Goal: Task Accomplishment & Management: Manage account settings

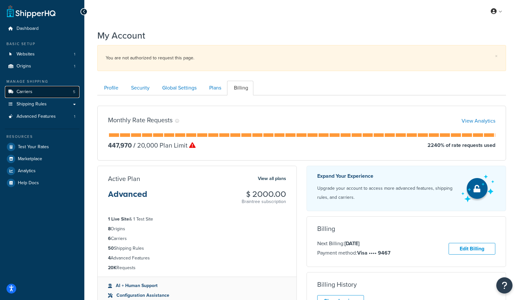
click at [23, 92] on span "Carriers" at bounding box center [25, 92] width 16 height 6
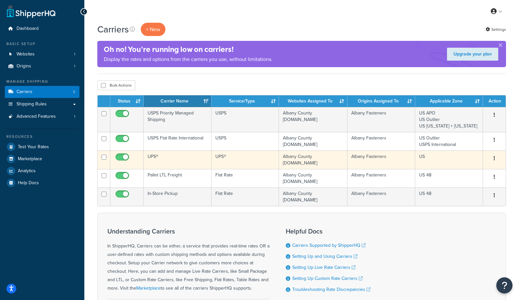
click at [172, 156] on td "UPS®" at bounding box center [178, 159] width 68 height 18
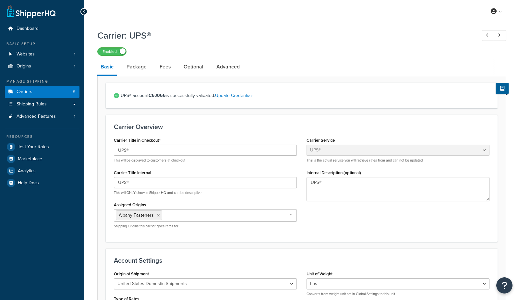
select select "ups"
click at [222, 70] on link "Advanced" at bounding box center [228, 67] width 30 height 16
select select "false"
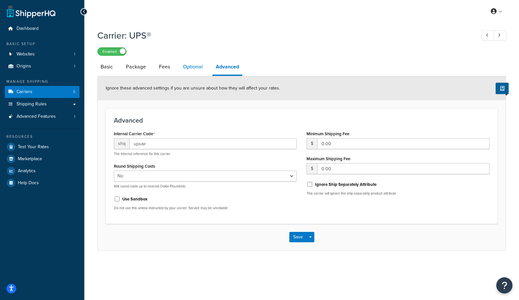
click at [190, 70] on link "Optional" at bounding box center [193, 67] width 26 height 16
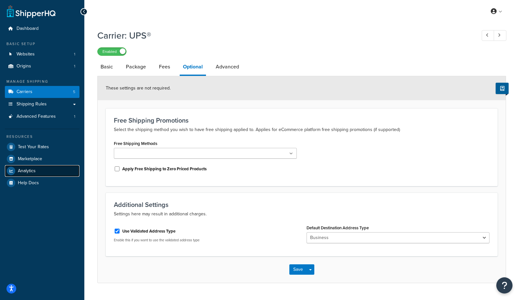
click at [46, 173] on link "Analytics" at bounding box center [42, 171] width 75 height 12
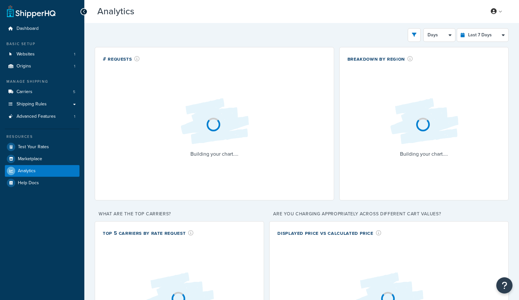
select select "last_7_days"
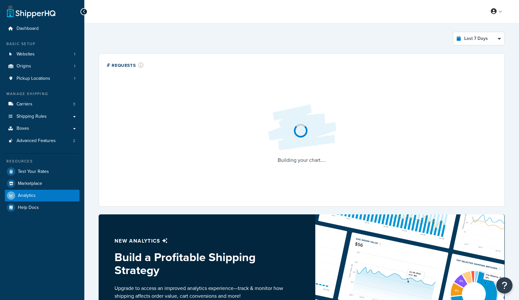
select select "last_7_days"
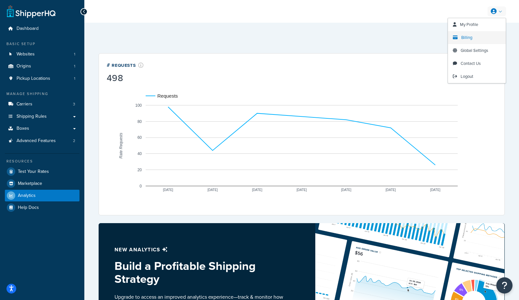
click at [469, 39] on span "Billing" at bounding box center [466, 37] width 11 height 6
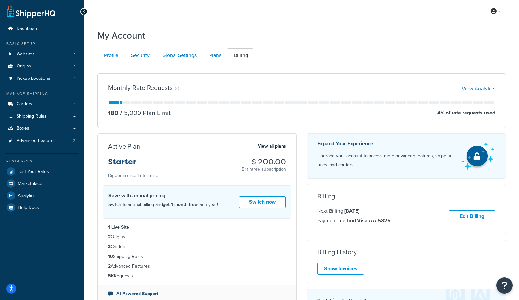
click at [377, 36] on div "My Account" at bounding box center [301, 34] width 409 height 16
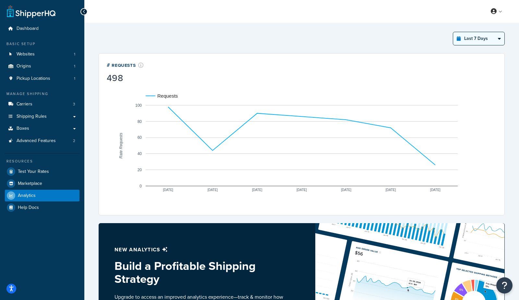
click at [466, 35] on select "Last 24 Hours Last 7 Days Last 30 Days Last 3 Months Last 6 Months Last 12 Mont…" at bounding box center [478, 38] width 51 height 13
select select "last_year"
click at [453, 32] on select "Last 24 Hours Last 7 Days Last 30 Days Last 3 Months Last 6 Months Last 12 Mont…" at bounding box center [478, 38] width 51 height 13
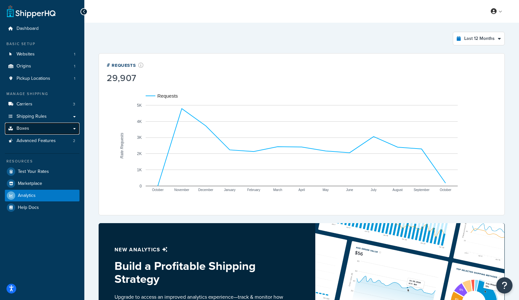
click at [32, 130] on link "Boxes" at bounding box center [42, 129] width 75 height 12
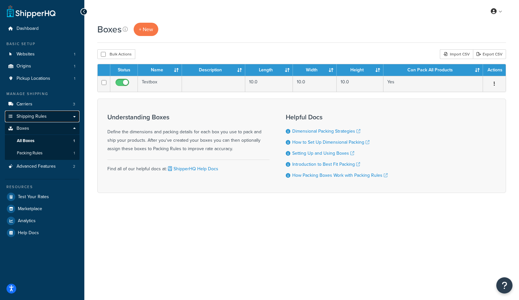
click at [35, 116] on span "Shipping Rules" at bounding box center [32, 117] width 30 height 6
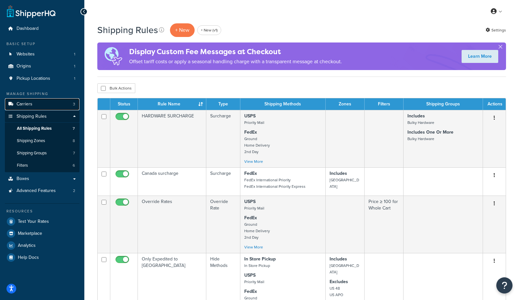
click at [34, 103] on link "Carriers 3" at bounding box center [42, 104] width 75 height 12
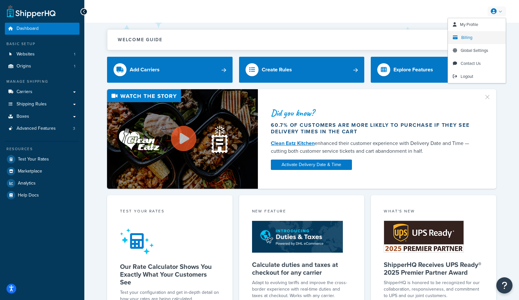
click at [465, 40] on span "Billing" at bounding box center [466, 37] width 11 height 6
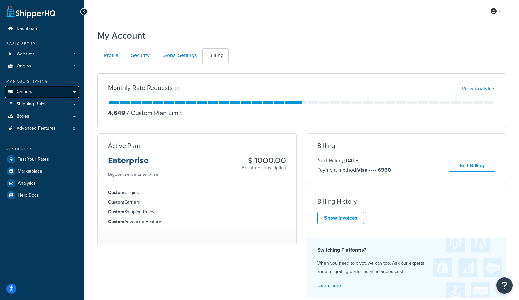
click at [41, 93] on link "Carriers" at bounding box center [42, 92] width 75 height 12
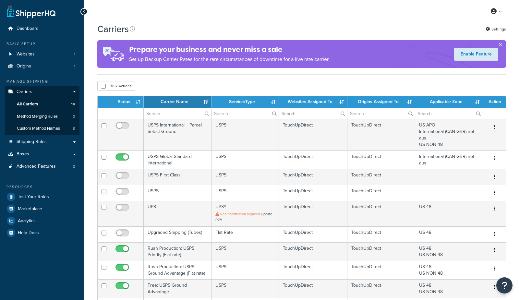
select select "15"
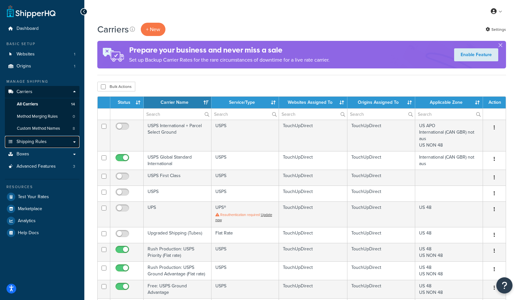
click at [31, 143] on span "Shipping Rules" at bounding box center [32, 142] width 30 height 6
